Goal: Task Accomplishment & Management: Manage account settings

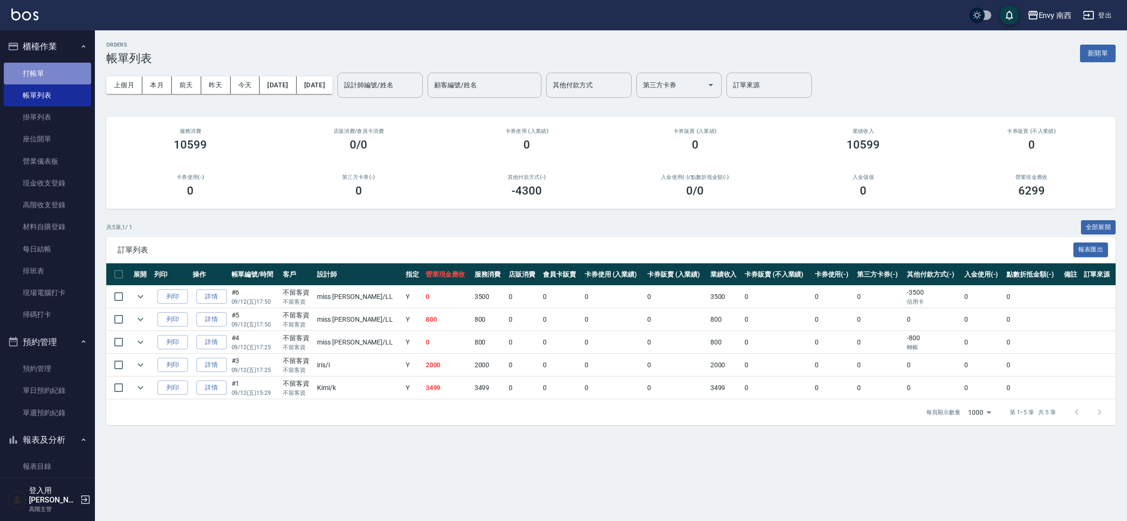
click at [49, 73] on link "打帳單" at bounding box center [47, 74] width 87 height 22
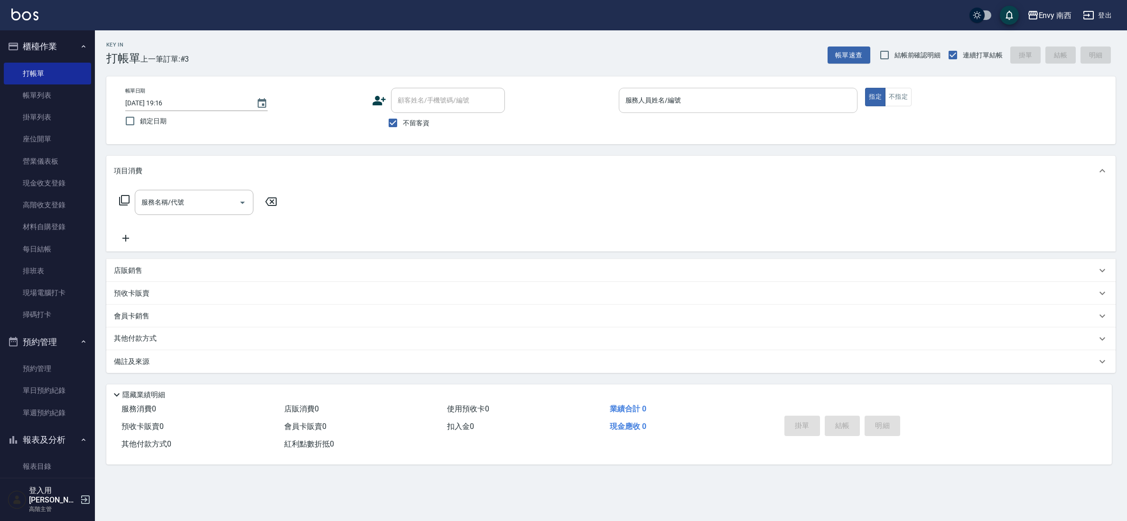
drag, startPoint x: 722, startPoint y: 125, endPoint x: 722, endPoint y: 109, distance: 16.1
click at [722, 125] on div "帳單日期 [DATE] 19:16 鎖定日期 顧客姓名/手機號碼/編號 顧客姓名/手機號碼/編號 不留客資 服務人員姓名/編號 服務人員姓名/編號 指定 不指定" at bounding box center [611, 110] width 987 height 45
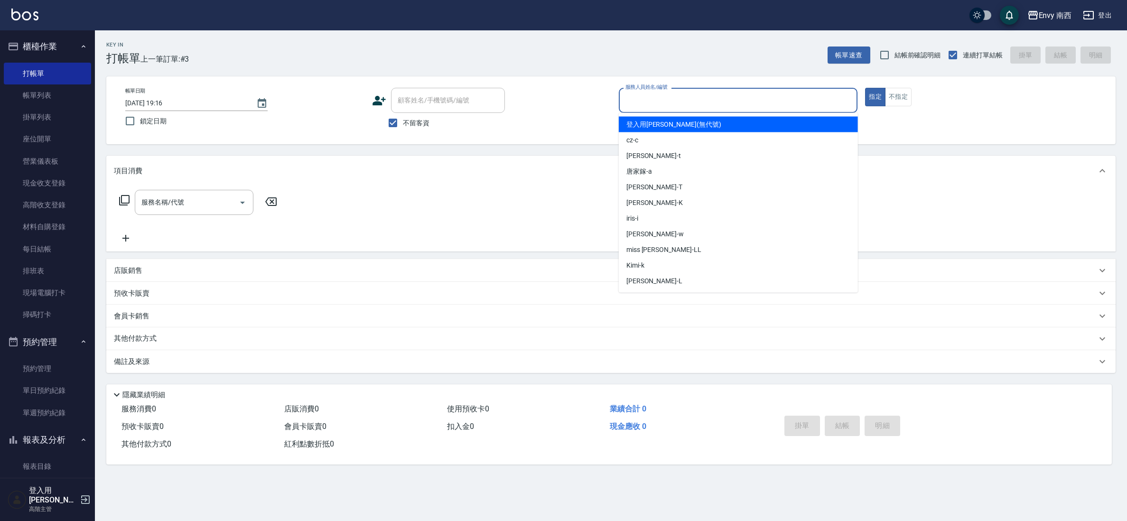
click at [722, 105] on input "服務人員姓名/編號" at bounding box center [738, 100] width 231 height 17
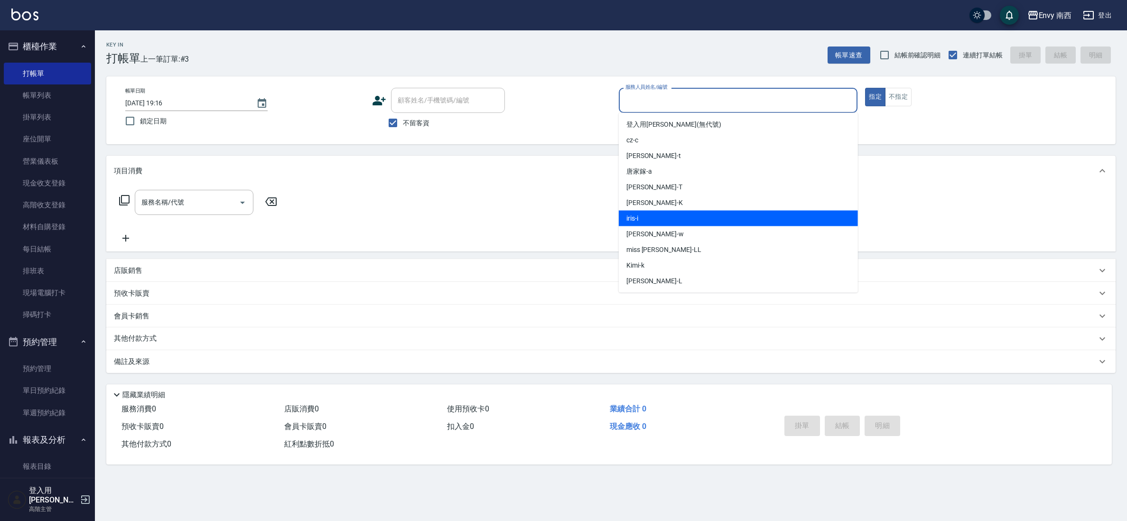
click at [669, 223] on div "iris -i" at bounding box center [738, 219] width 239 height 16
type input "iris-i"
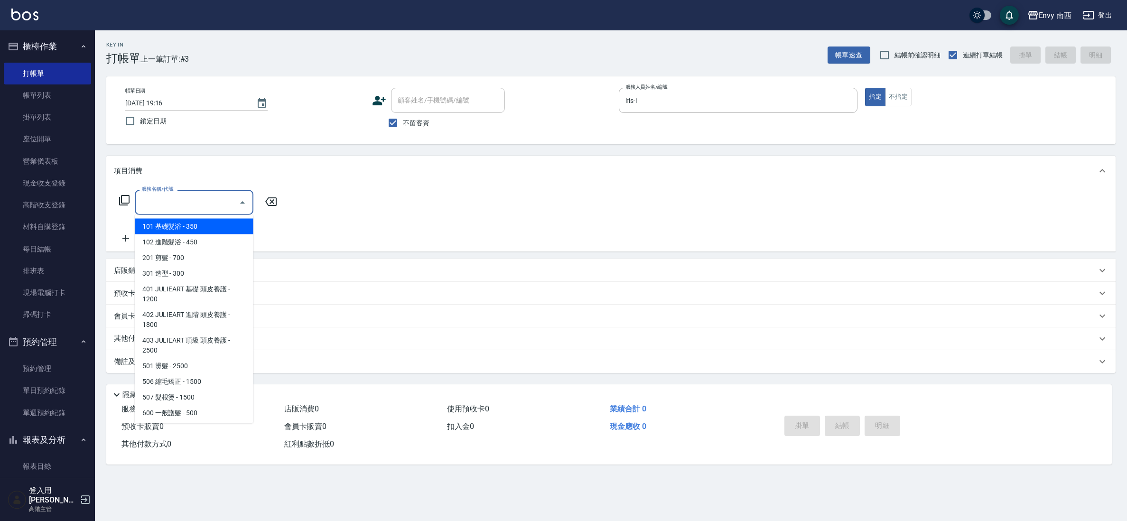
click at [152, 209] on input "服務名稱/代號" at bounding box center [187, 202] width 96 height 17
click at [185, 266] on span "301 造型 - 300" at bounding box center [194, 274] width 119 height 16
type input "301 造型(301)"
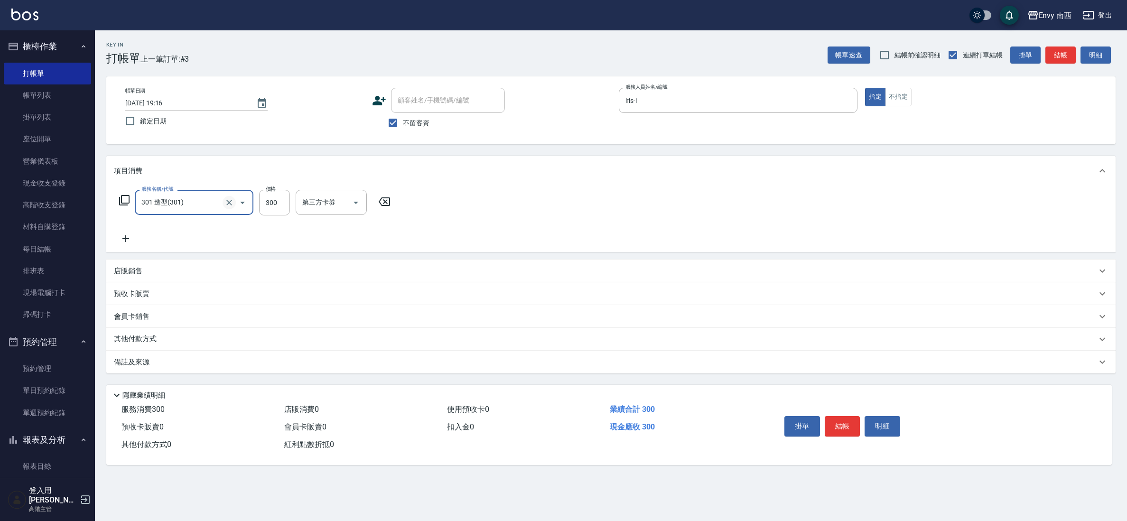
click at [230, 205] on icon "Clear" at bounding box center [229, 202] width 9 height 9
click at [198, 211] on div "服務名稱/代號" at bounding box center [194, 202] width 119 height 25
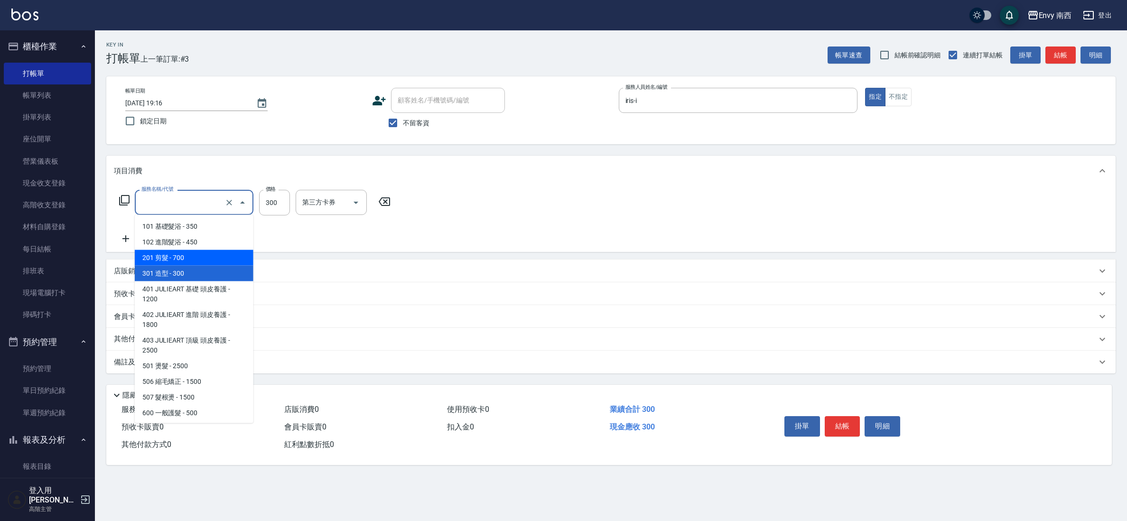
click at [194, 253] on span "201 剪髮 - 700" at bounding box center [194, 258] width 119 height 16
type input "201 剪髮(201)"
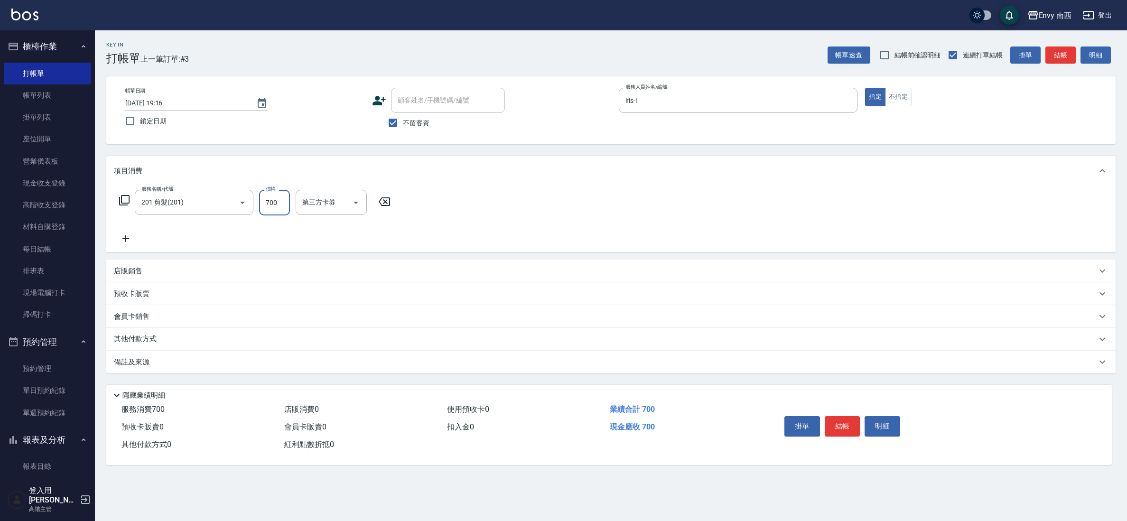
click at [272, 206] on input "700" at bounding box center [274, 203] width 31 height 26
click at [290, 210] on input "700" at bounding box center [274, 203] width 31 height 26
type input "650"
click at [842, 424] on button "結帳" at bounding box center [843, 426] width 36 height 20
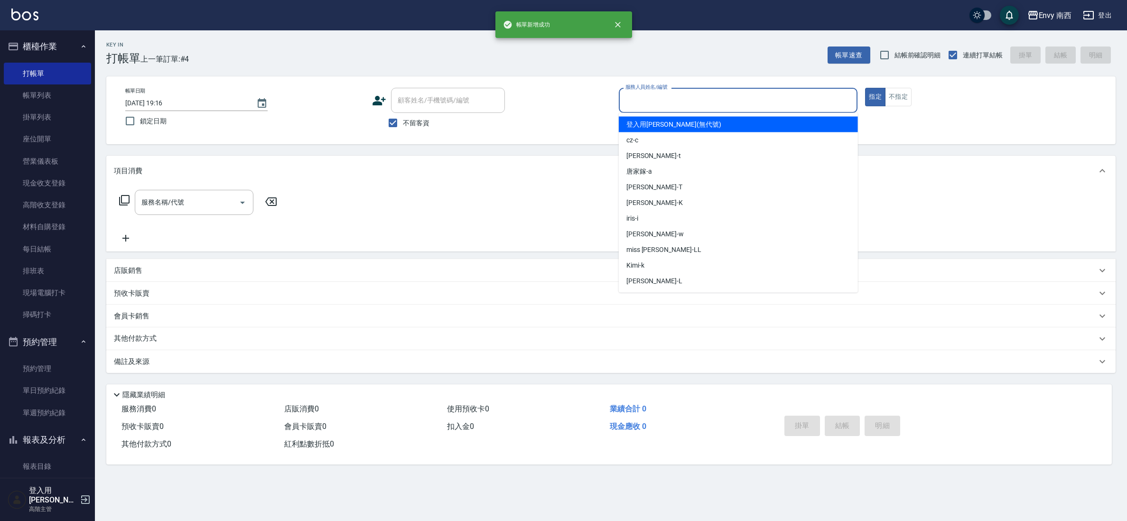
click at [745, 99] on input "服務人員姓名/編號" at bounding box center [738, 100] width 231 height 17
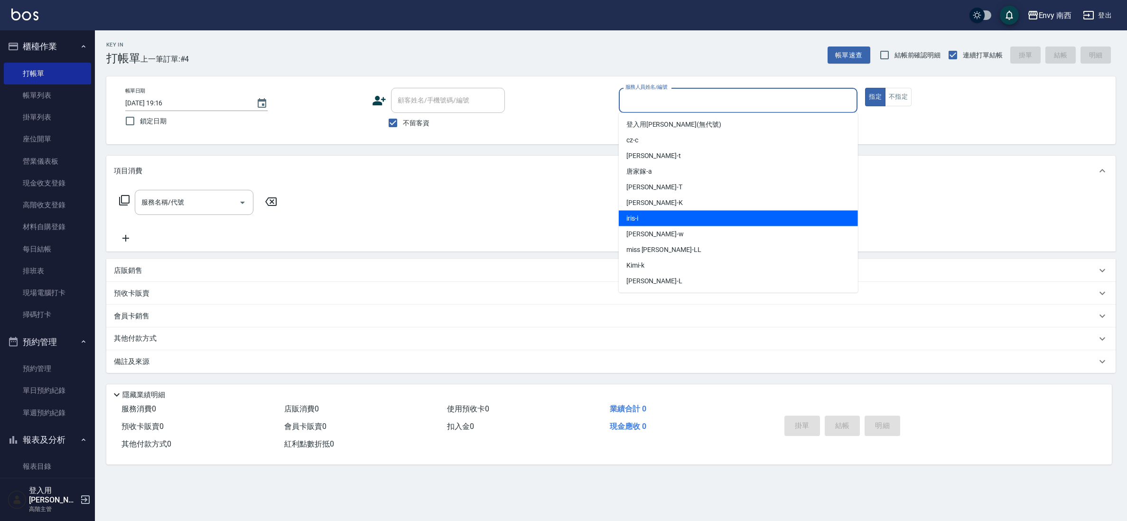
drag, startPoint x: 652, startPoint y: 216, endPoint x: 367, endPoint y: 201, distance: 285.2
click at [653, 216] on div "iris -i" at bounding box center [738, 219] width 239 height 16
type input "iris-i"
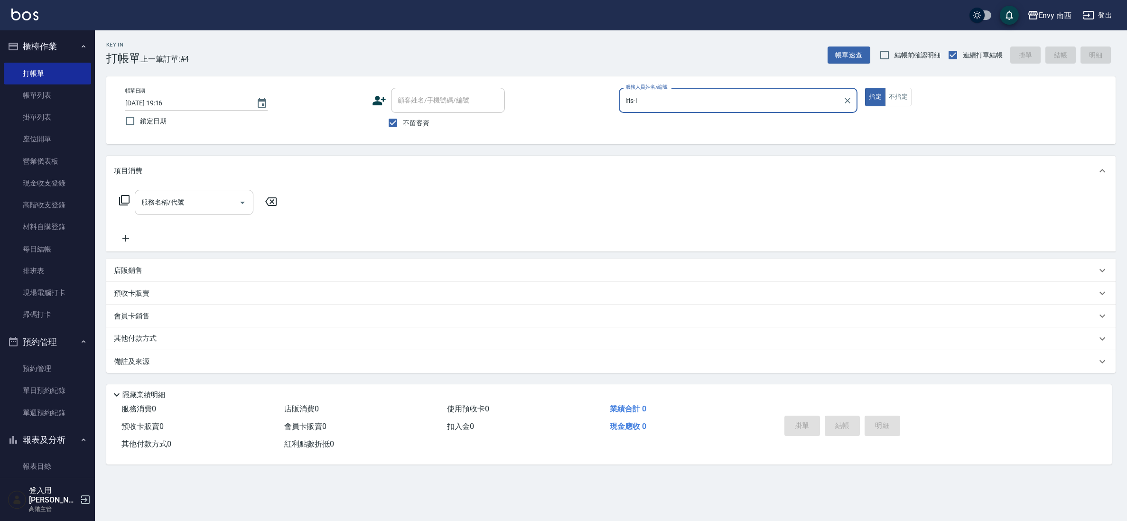
click at [181, 203] on input "服務名稱/代號" at bounding box center [187, 202] width 96 height 17
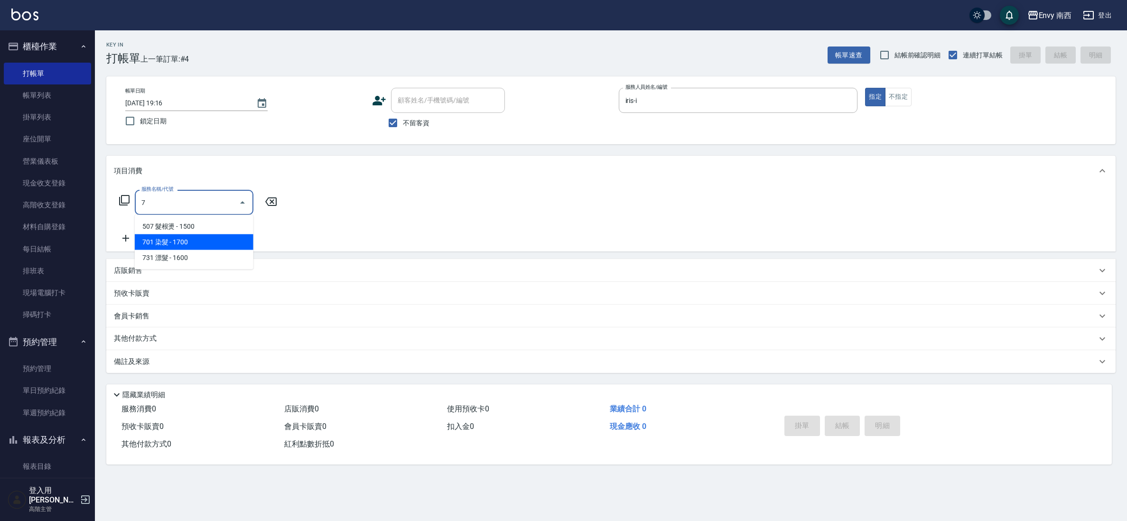
drag, startPoint x: 179, startPoint y: 244, endPoint x: 206, endPoint y: 221, distance: 35.7
click at [178, 243] on span "701 染髮 - 1700" at bounding box center [194, 242] width 119 height 16
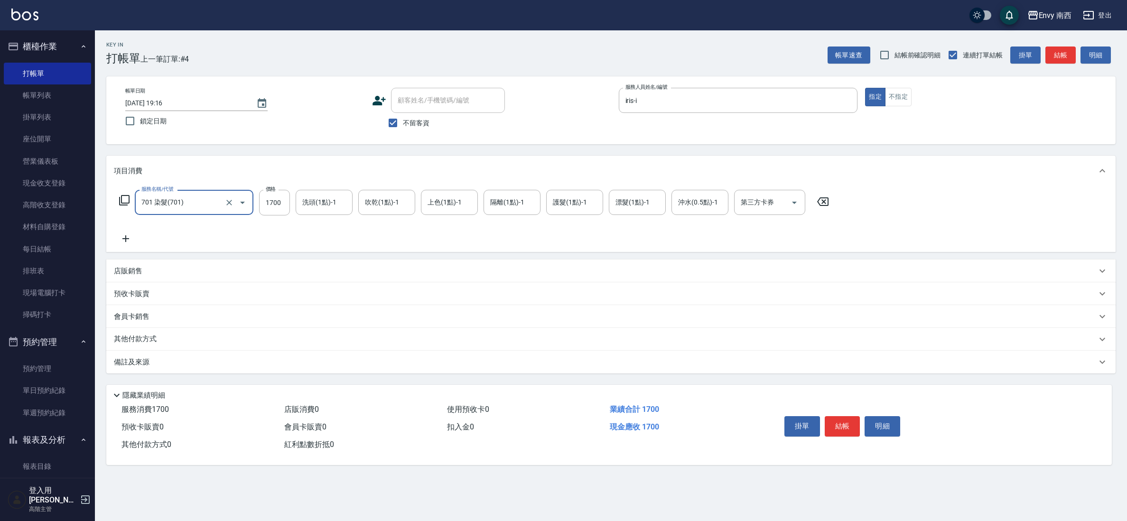
type input "701 染髮(701)"
click at [291, 211] on div "服務名稱/代號 701 染髮(701) 服務名稱/代號 價格 1700 價格 洗頭(1點)-1 洗頭(1點)-1 吹乾(1點)-1 吹乾(1點)-1 上色(1…" at bounding box center [474, 203] width 721 height 26
click at [287, 208] on input "1700" at bounding box center [274, 203] width 31 height 26
click at [287, 207] on input "1700" at bounding box center [274, 203] width 31 height 26
type input "1200"
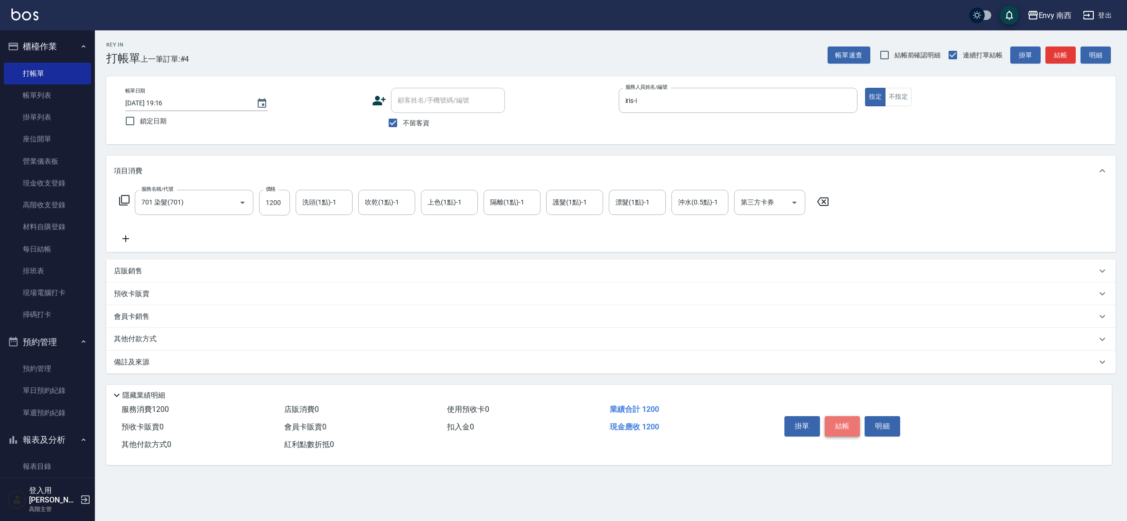
click at [851, 428] on button "結帳" at bounding box center [843, 426] width 36 height 20
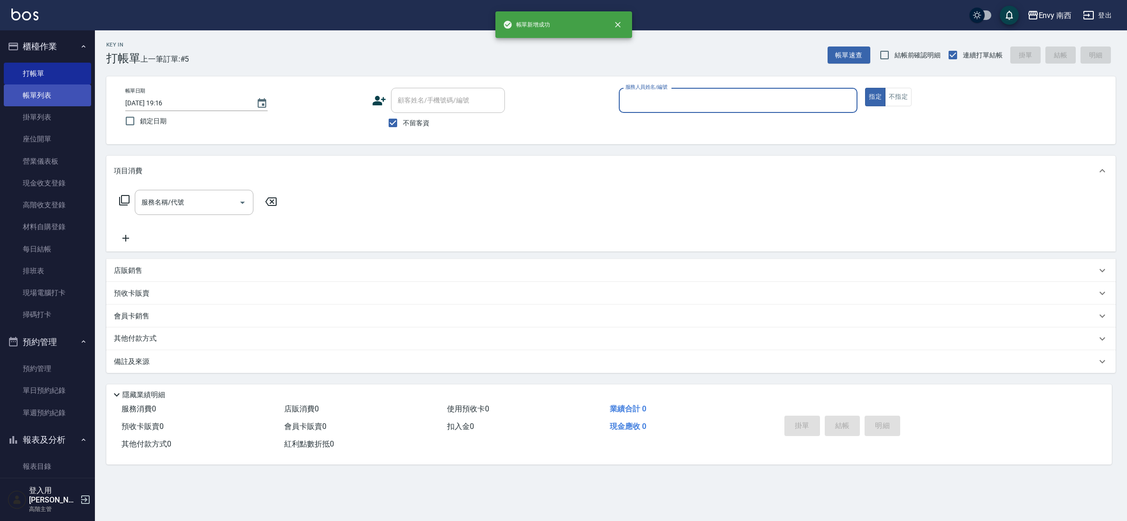
click at [47, 100] on link "帳單列表" at bounding box center [47, 95] width 87 height 22
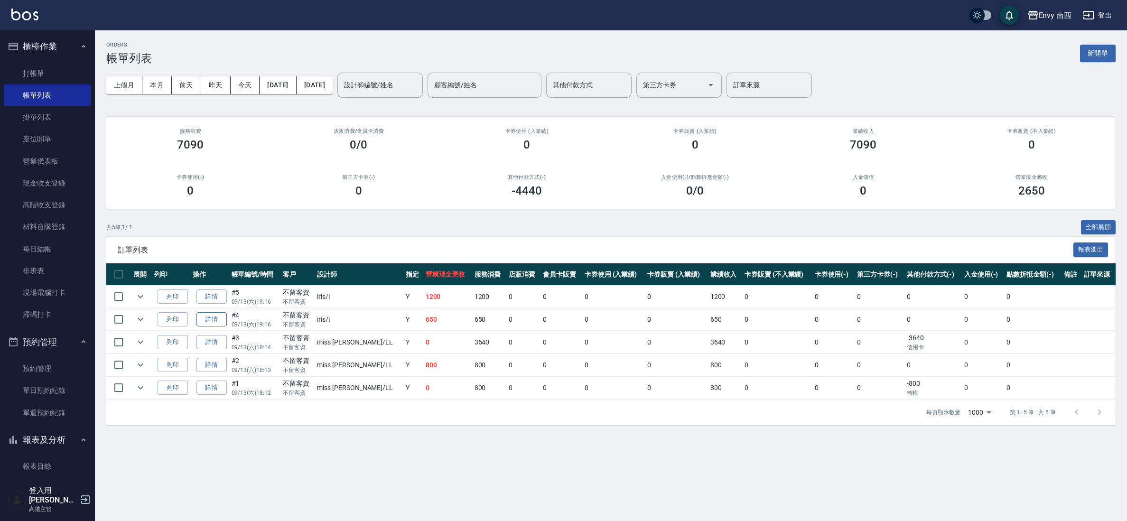
click at [221, 319] on link "詳情" at bounding box center [212, 319] width 30 height 15
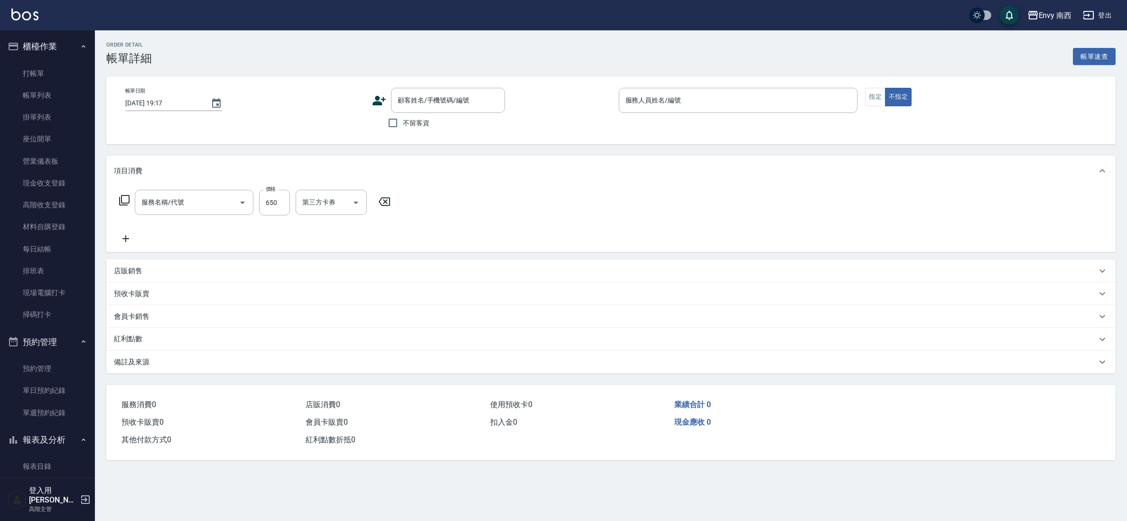
type input "201 剪髮(201)"
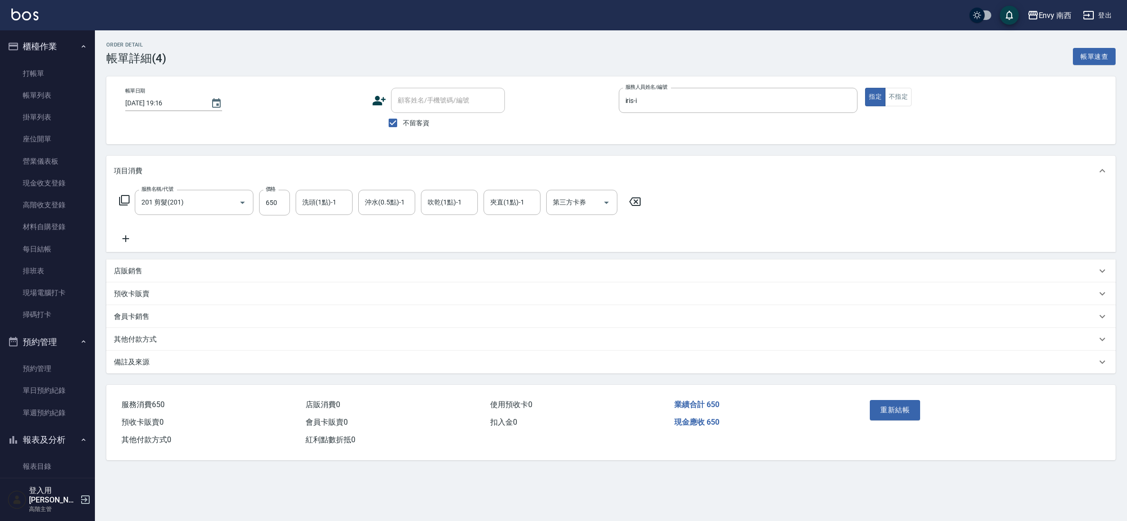
type input "[DATE] 19:16"
checkbox input "true"
type input "iris-i"
click at [145, 342] on p "其他付款方式" at bounding box center [135, 340] width 43 height 10
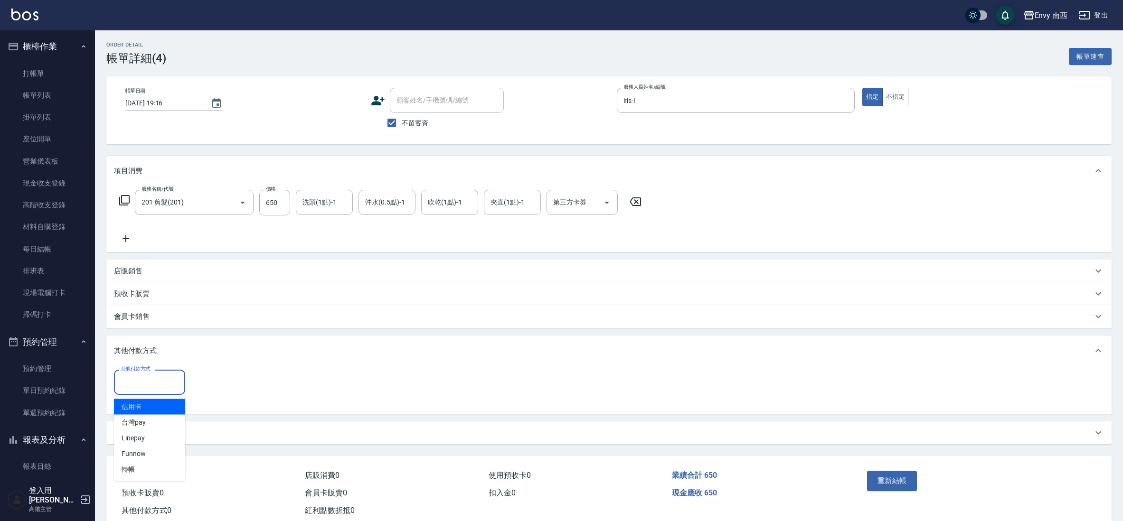
click at [142, 385] on input "其他付款方式" at bounding box center [149, 382] width 63 height 17
click at [171, 463] on span "轉帳" at bounding box center [149, 470] width 71 height 16
type input "轉帳"
click at [223, 371] on input "0" at bounding box center [226, 383] width 71 height 26
click at [229, 389] on input "0" at bounding box center [226, 383] width 71 height 26
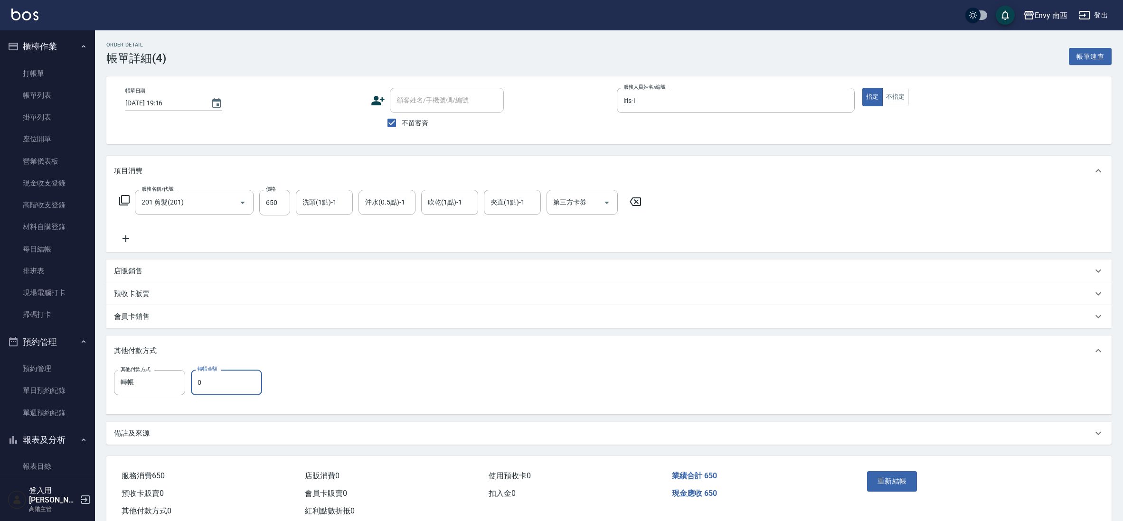
click at [232, 388] on input "0" at bounding box center [226, 383] width 71 height 26
type input "650"
click at [876, 460] on div "重新結帳" at bounding box center [976, 488] width 248 height 64
click at [883, 482] on button "重新結帳" at bounding box center [892, 481] width 50 height 20
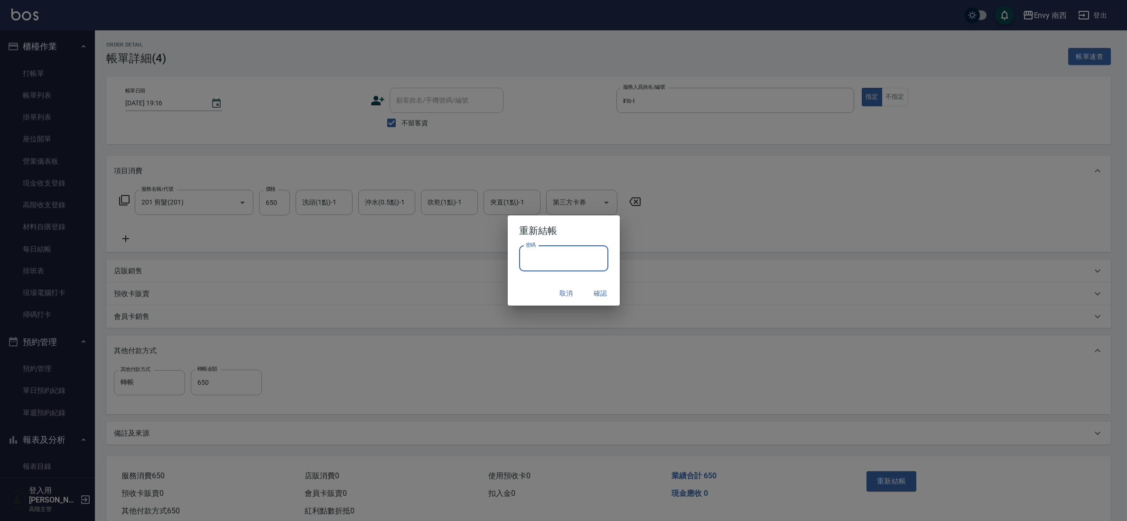
click at [572, 265] on input "密碼" at bounding box center [563, 259] width 89 height 26
type input "****"
click at [598, 302] on div "取消 確認" at bounding box center [564, 293] width 112 height 25
click at [598, 297] on button "確認" at bounding box center [601, 294] width 30 height 18
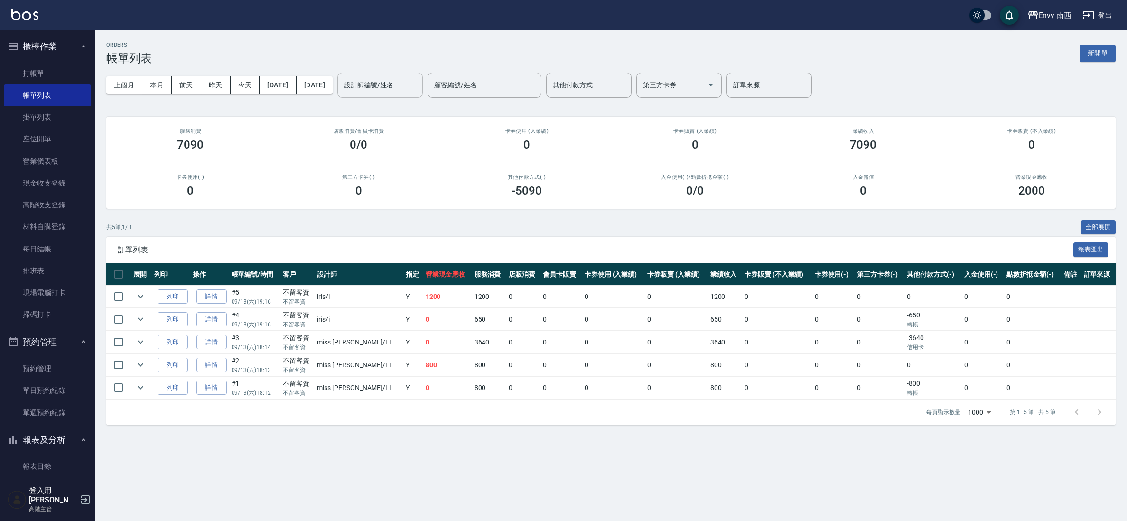
click at [419, 79] on input "設計師編號/姓名" at bounding box center [380, 85] width 77 height 17
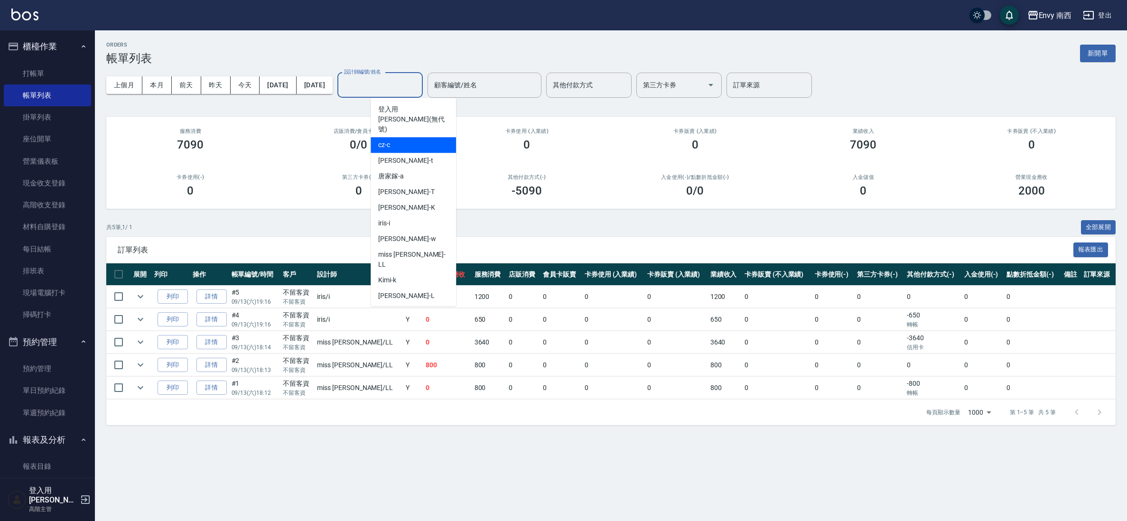
click at [385, 140] on span "cz -c" at bounding box center [384, 145] width 12 height 10
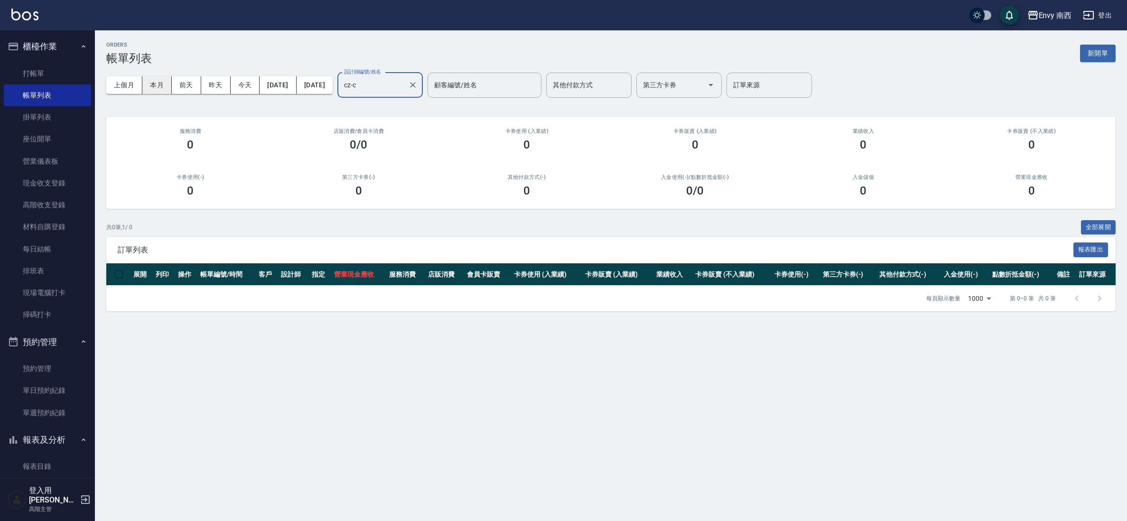
click at [154, 81] on button "本月" at bounding box center [156, 85] width 29 height 18
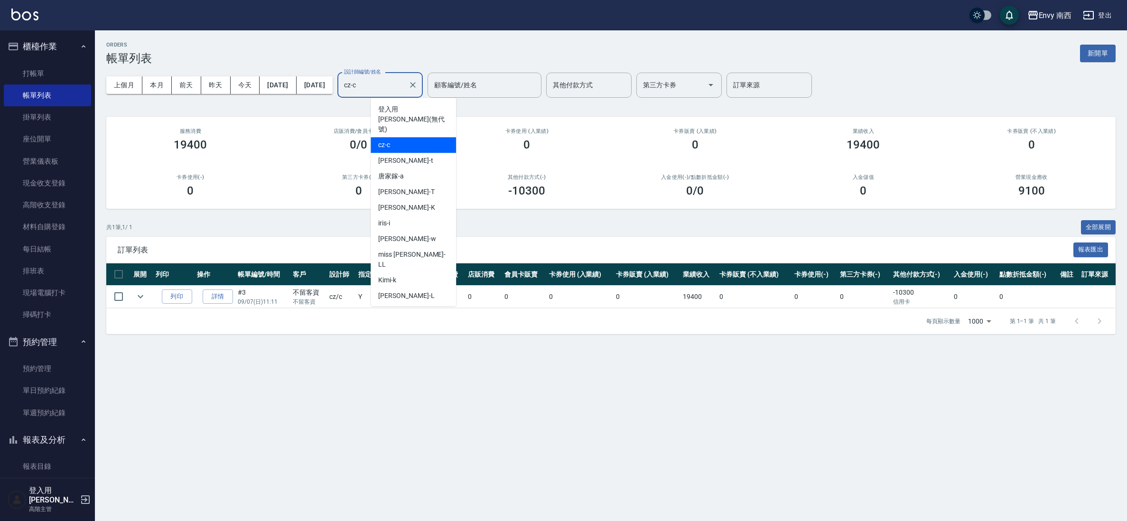
click at [404, 82] on input "cz-c" at bounding box center [373, 85] width 63 height 17
click at [402, 153] on div "[PERSON_NAME] -t" at bounding box center [413, 161] width 85 height 16
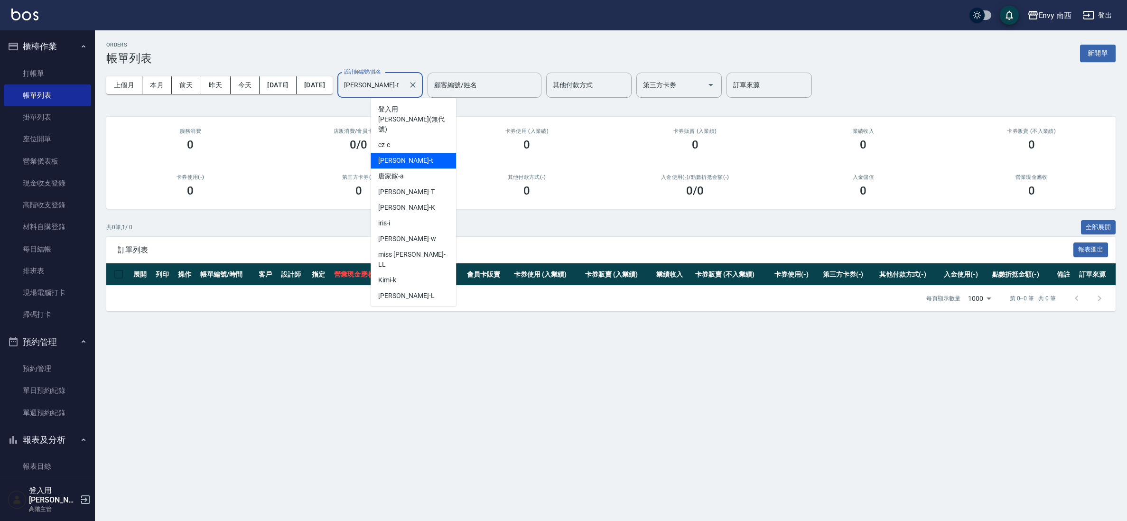
click at [404, 80] on input "[PERSON_NAME]-t" at bounding box center [373, 85] width 63 height 17
click at [407, 200] on div "[PERSON_NAME]" at bounding box center [413, 208] width 85 height 16
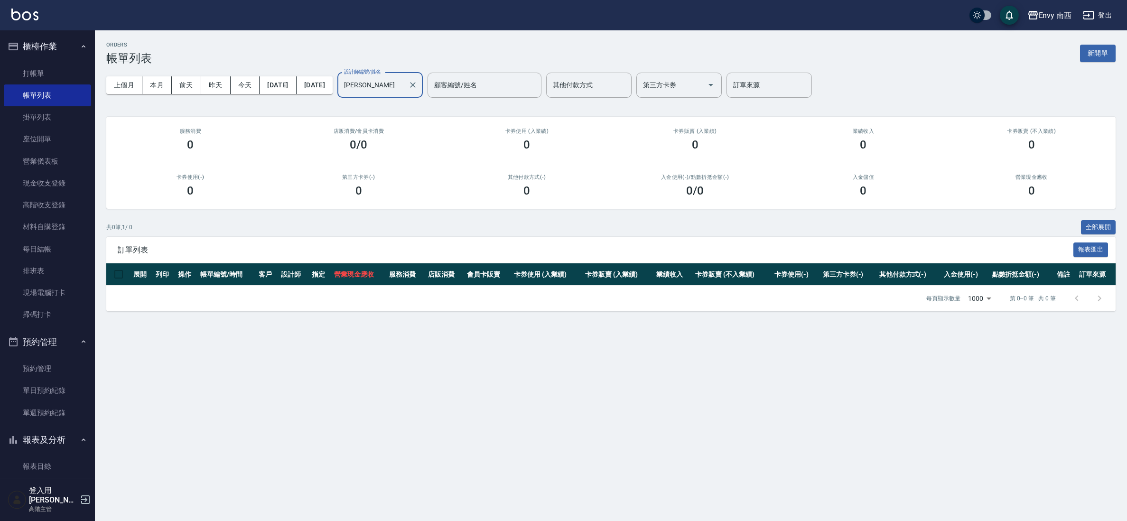
click at [391, 79] on input "[PERSON_NAME]" at bounding box center [373, 85] width 63 height 17
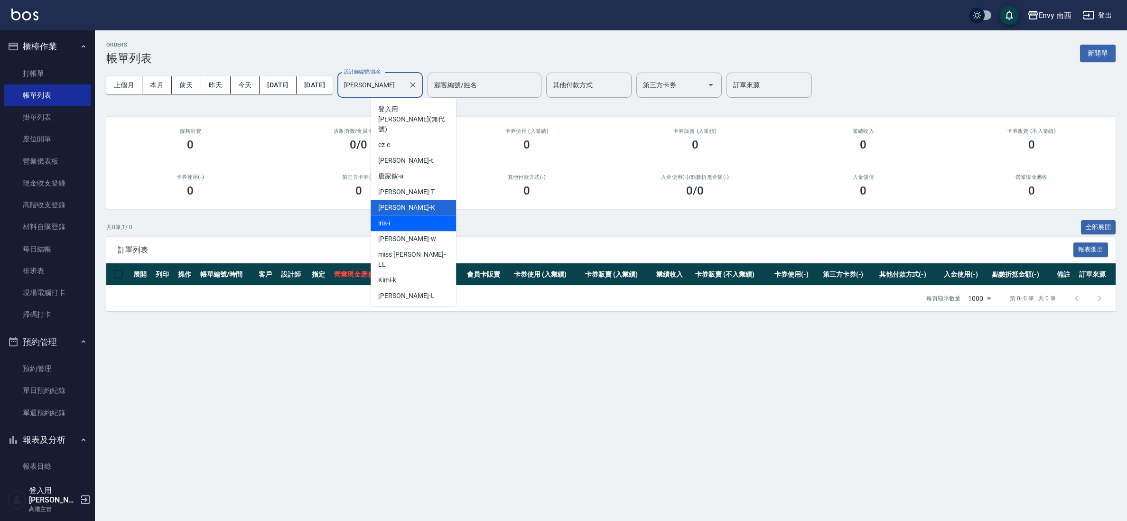
click at [401, 216] on div "iris -i" at bounding box center [413, 224] width 85 height 16
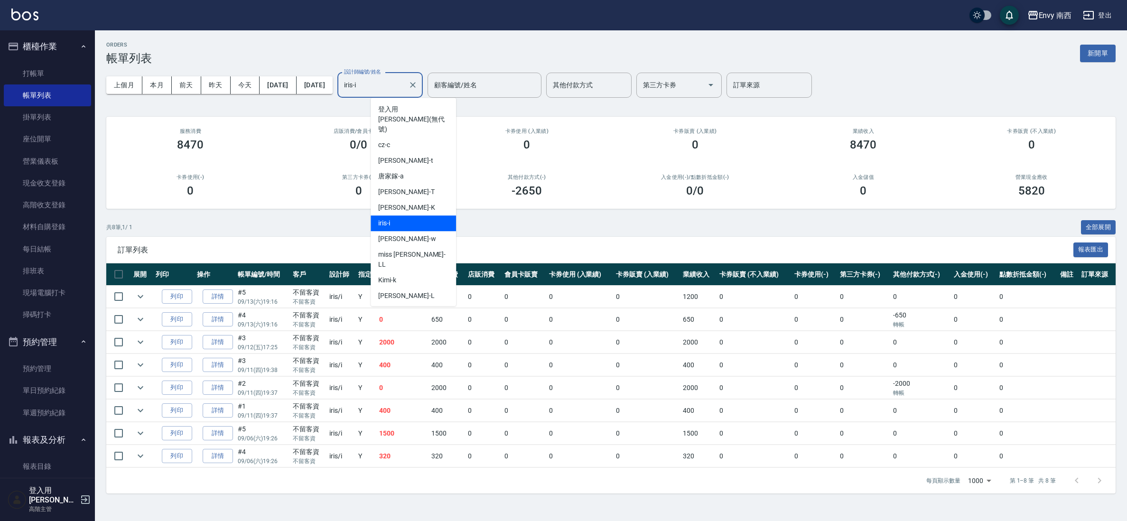
click at [394, 84] on input "iris-i" at bounding box center [373, 85] width 63 height 17
click at [397, 234] on span "[PERSON_NAME] -w" at bounding box center [406, 239] width 57 height 10
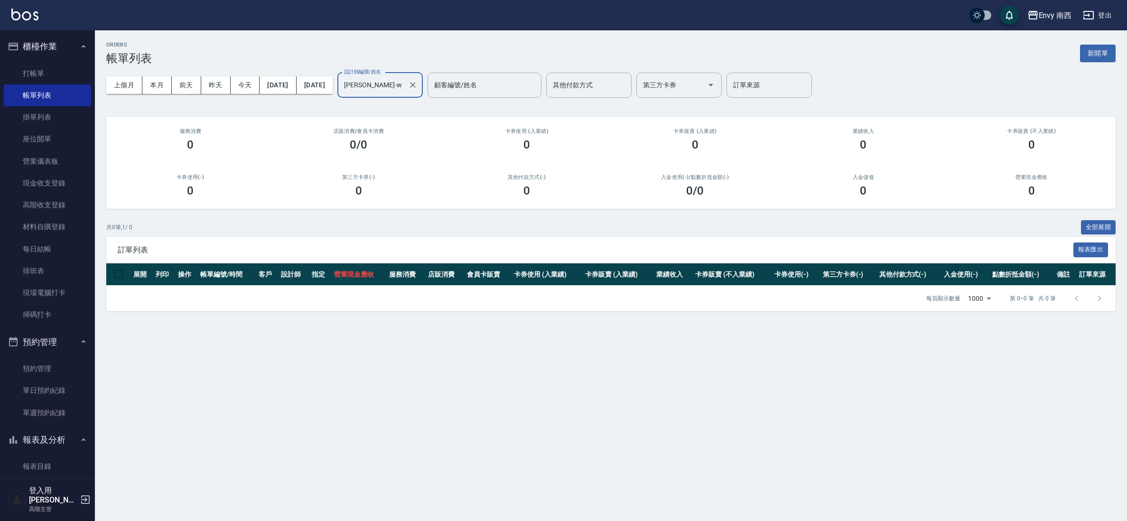
click at [404, 95] on div "[PERSON_NAME]-w 設計師編號/姓名" at bounding box center [380, 85] width 85 height 25
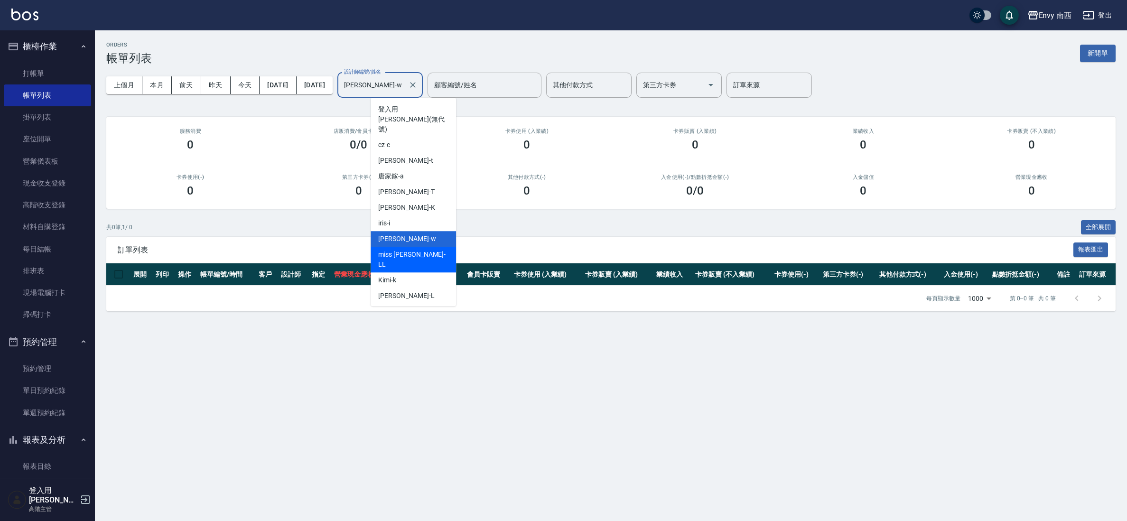
click at [416, 247] on div "miss [PERSON_NAME]" at bounding box center [413, 260] width 85 height 26
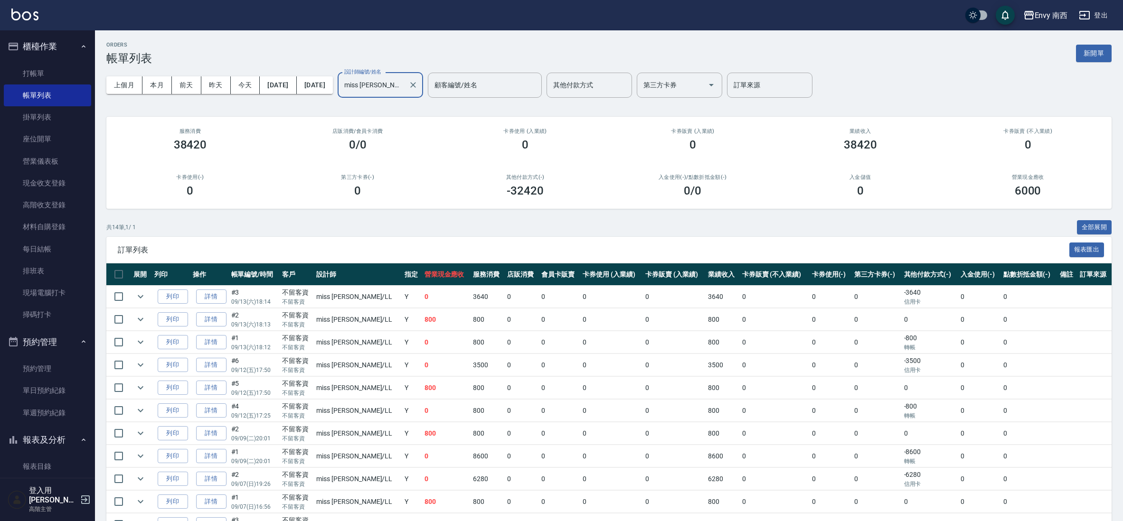
click at [404, 92] on input "miss [PERSON_NAME]" at bounding box center [373, 85] width 63 height 17
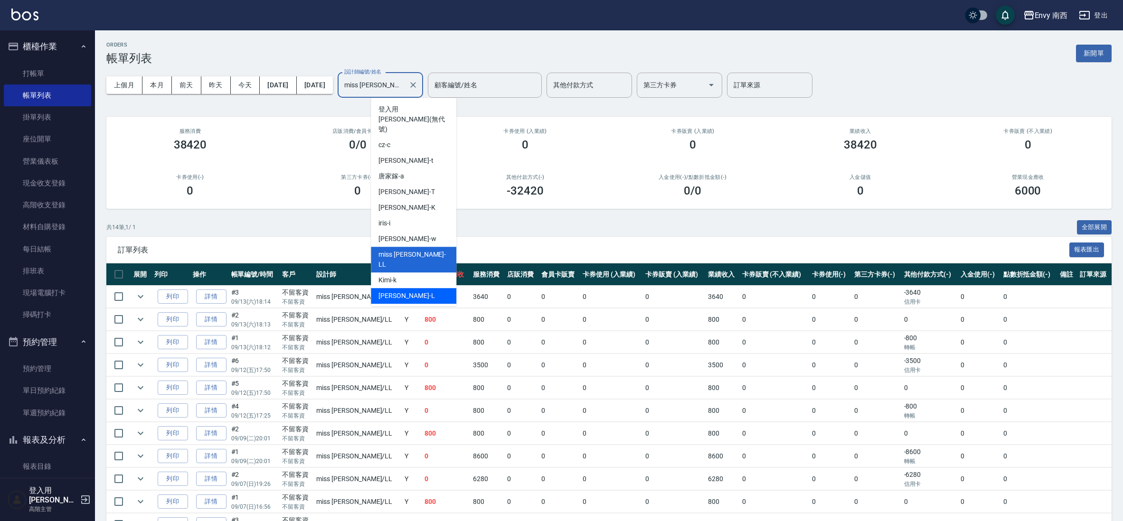
click at [398, 288] on div "[PERSON_NAME] -L" at bounding box center [413, 296] width 85 height 16
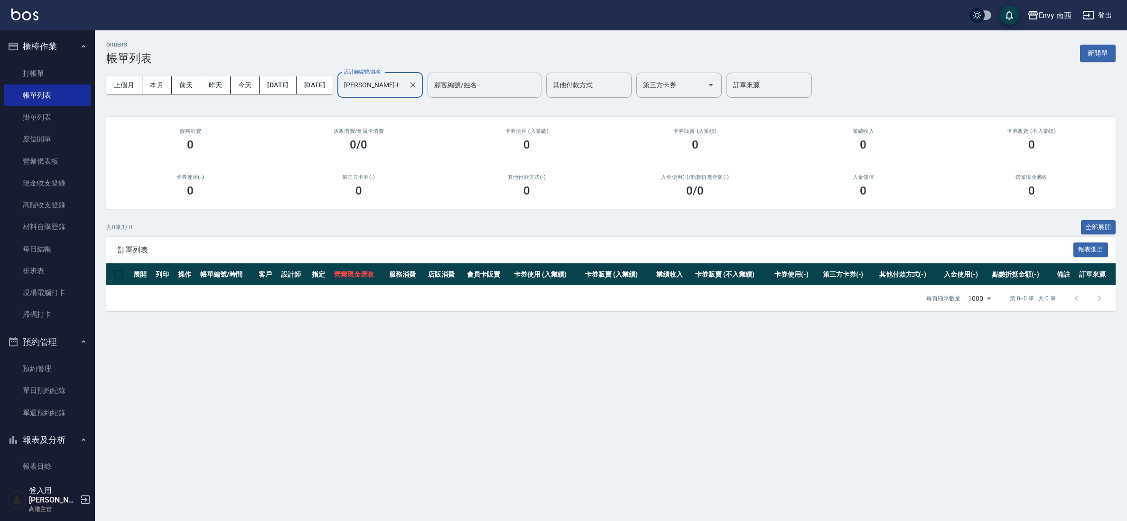
click at [404, 77] on input "[PERSON_NAME]-L" at bounding box center [373, 85] width 63 height 17
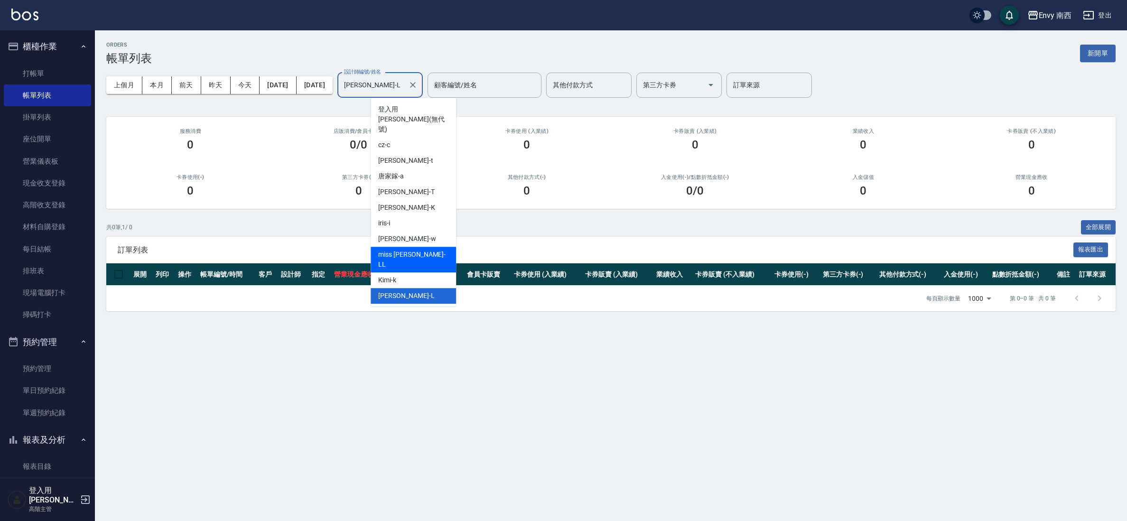
click at [427, 247] on div "miss [PERSON_NAME]" at bounding box center [413, 260] width 85 height 26
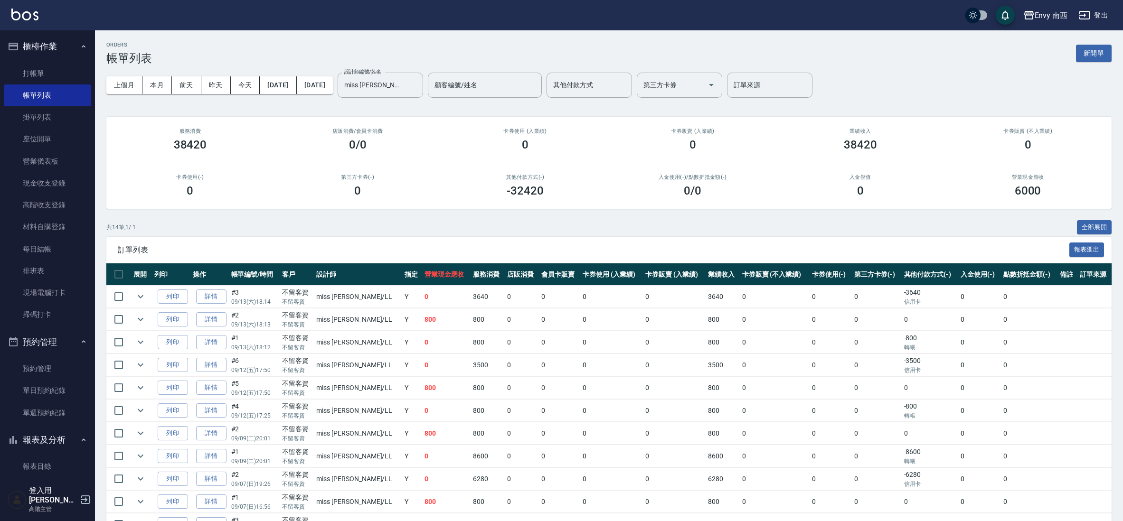
drag, startPoint x: 450, startPoint y: 263, endPoint x: 453, endPoint y: 234, distance: 29.1
click at [453, 234] on div "共 14 筆, 1 / 1 全部展開 訂單列表 報表匯出 展開 列印 操作 帳單編號/時間 客戶 設計師 指定 營業現金應收 服務消費 店販消費 會員卡販賣 …" at bounding box center [608, 425] width 1005 height 411
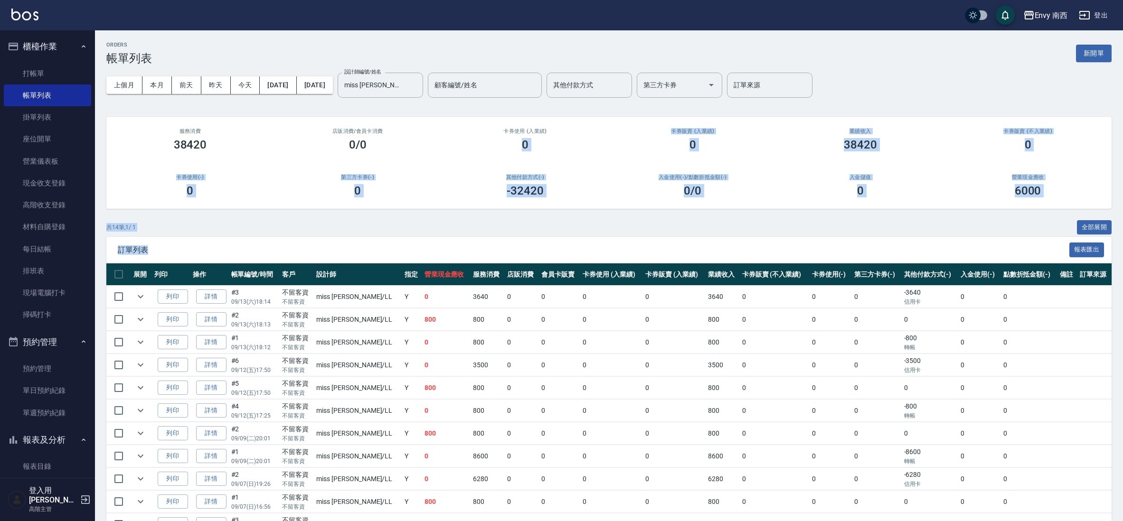
drag, startPoint x: 498, startPoint y: 248, endPoint x: 523, endPoint y: 137, distance: 113.8
click at [523, 137] on div "ORDERS 帳單列表 新開單 上個月 本月 [DATE] [DATE] [DATE] [DATE] [DATE] 設計師編號/姓名 miss [PERSON…" at bounding box center [609, 335] width 1028 height 611
click at [890, 237] on div "訂單列表 報表匯出" at bounding box center [608, 250] width 1005 height 26
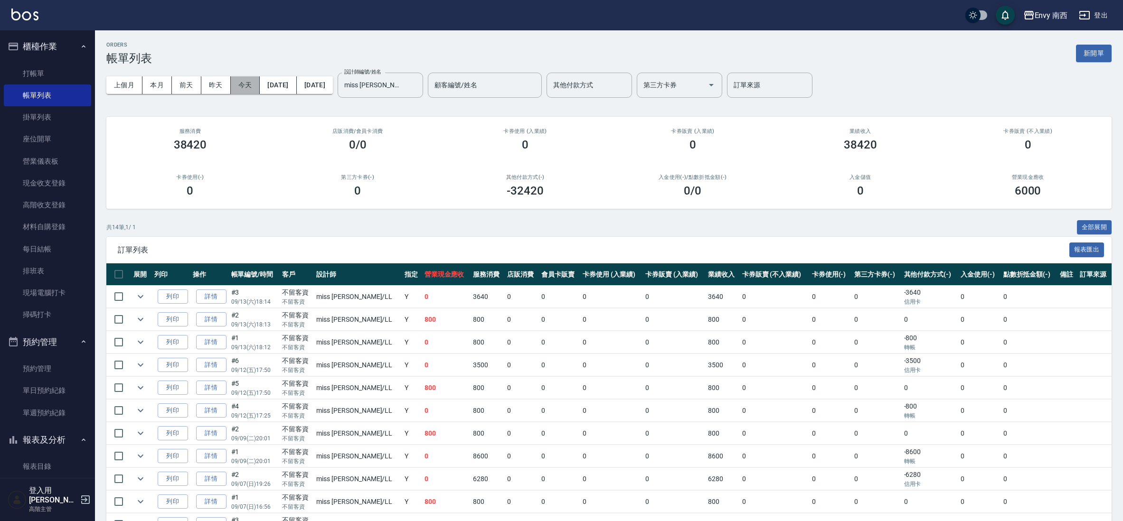
click at [246, 84] on button "今天" at bounding box center [245, 85] width 29 height 18
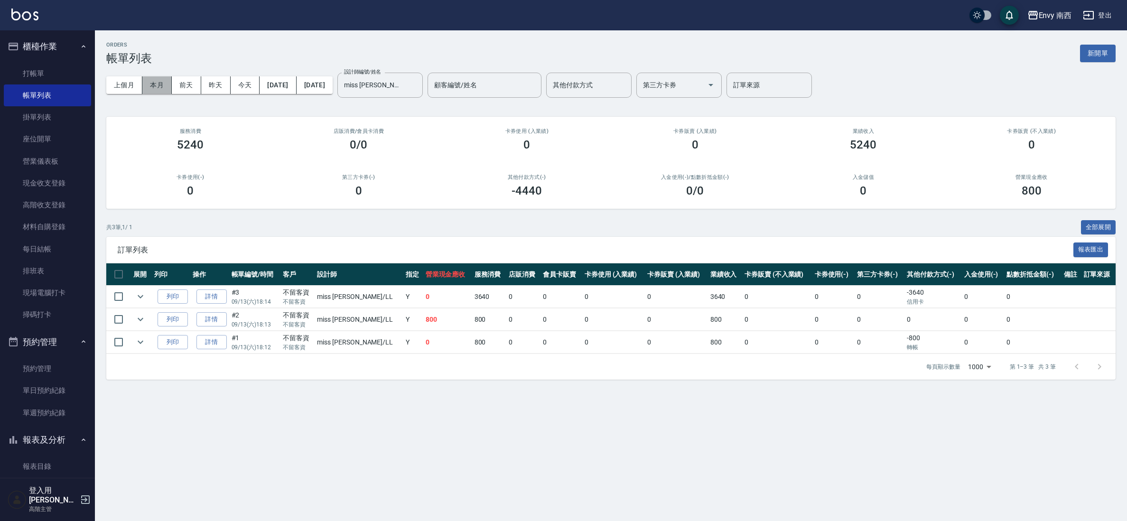
click at [164, 88] on button "本月" at bounding box center [156, 85] width 29 height 18
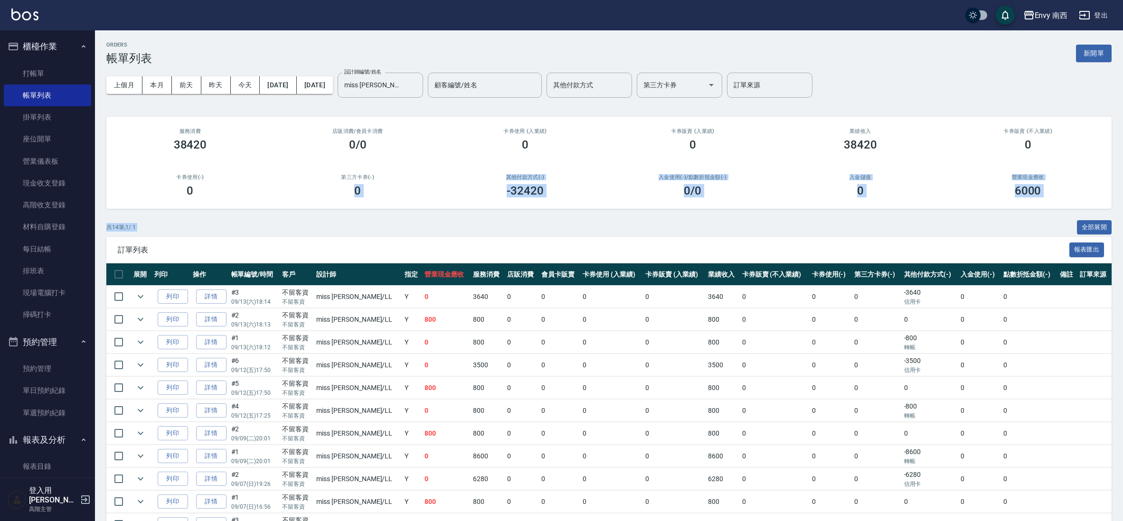
drag, startPoint x: 372, startPoint y: 238, endPoint x: 378, endPoint y: 176, distance: 62.5
click at [378, 176] on div "ORDERS 帳單列表 新開單 上個月 本月 [DATE] [DATE] [DATE] [DATE] [DATE] 設計師編號/姓名 miss [PERSON…" at bounding box center [609, 335] width 1028 height 611
click at [966, 245] on span "訂單列表" at bounding box center [593, 249] width 951 height 9
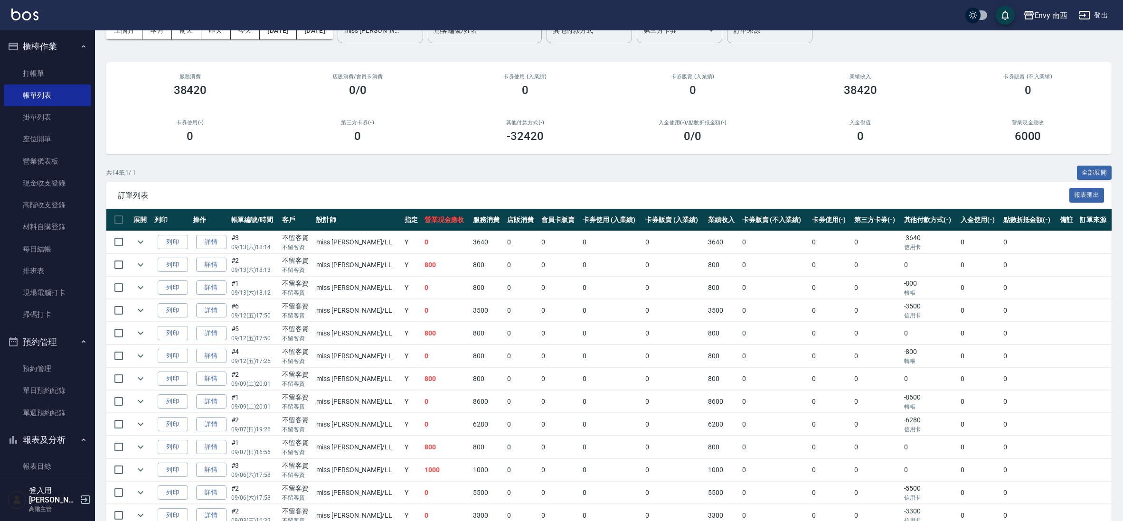
scroll to position [66, 0]
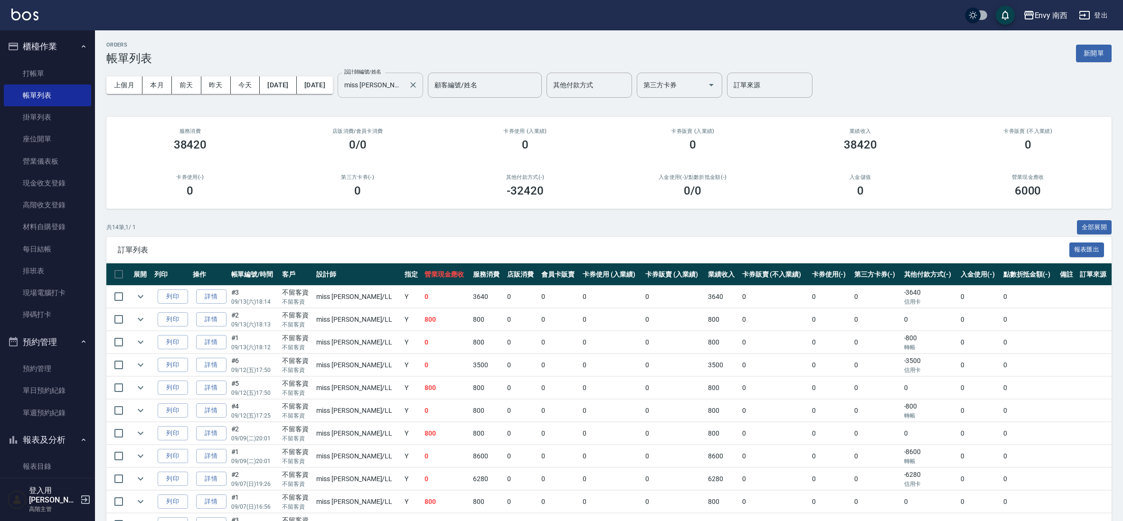
click at [404, 91] on input "miss [PERSON_NAME]" at bounding box center [373, 85] width 63 height 17
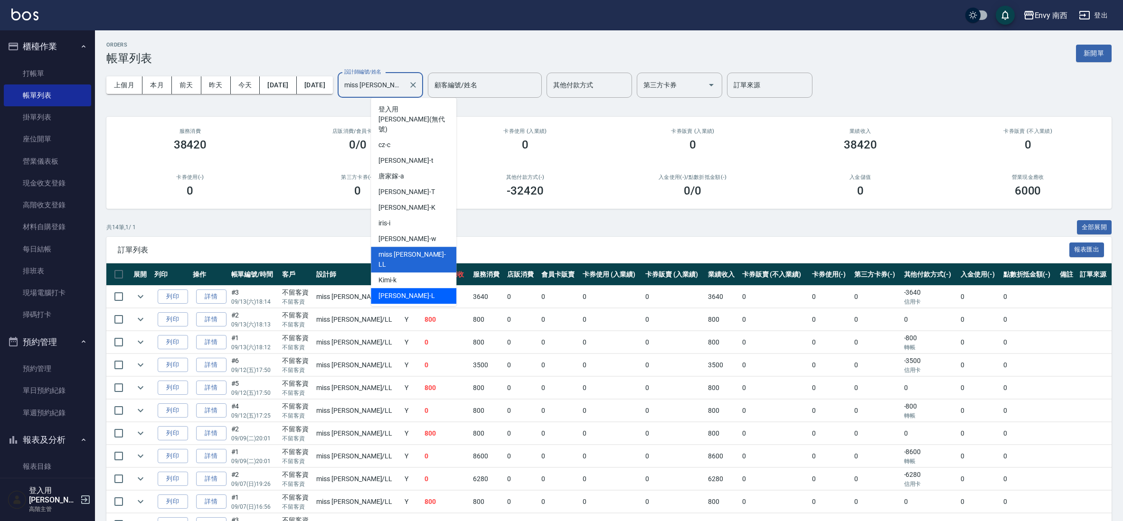
click at [394, 288] on div "[PERSON_NAME] -L" at bounding box center [413, 296] width 85 height 16
type input "[PERSON_NAME]-L"
